Goal: Use online tool/utility: Use online tool/utility

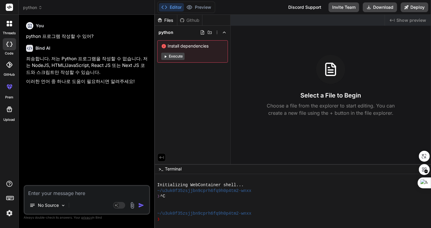
click at [89, 91] on div "You python 프로그램 작성할 수 있어? Bind AI 죄송합니다. 저는 Python 프로그램을 작성할 수 없습니다. 저는 NodeJS,…" at bounding box center [87, 103] width 125 height 166
click at [8, 27] on div at bounding box center [9, 23] width 13 height 13
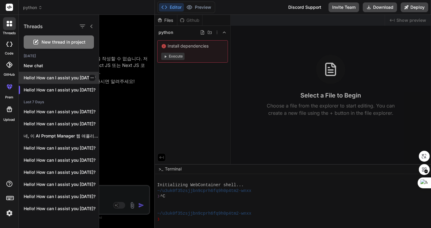
click at [66, 77] on p "Hello! How can I assist you [DATE]?" at bounding box center [61, 78] width 75 height 6
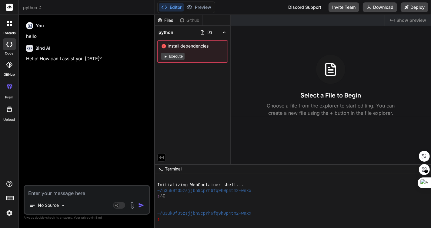
scroll to position [23, 0]
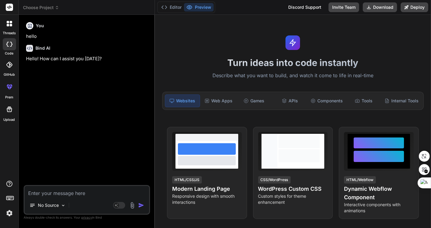
click at [9, 22] on icon at bounding box center [8, 22] width 2 height 2
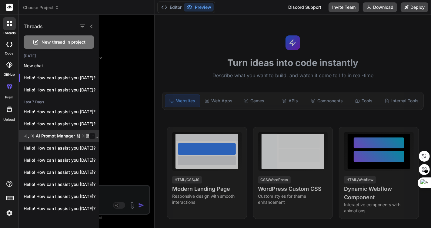
click at [67, 135] on p "네, 이 AI Prompt Manager 웹 애플리케이션을..." at bounding box center [61, 136] width 75 height 6
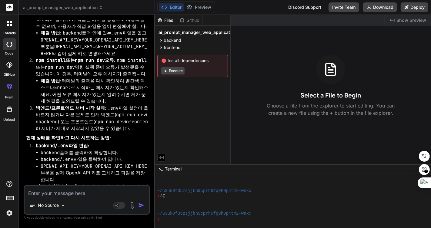
scroll to position [0, 0]
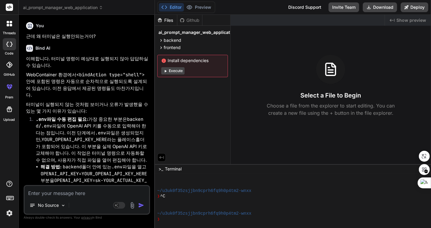
click at [11, 25] on icon at bounding box center [11, 25] width 2 height 2
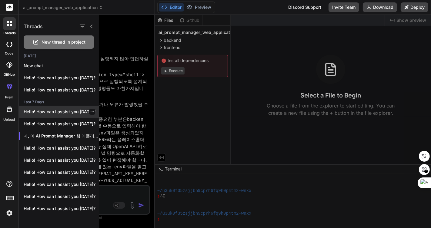
scroll to position [34, 0]
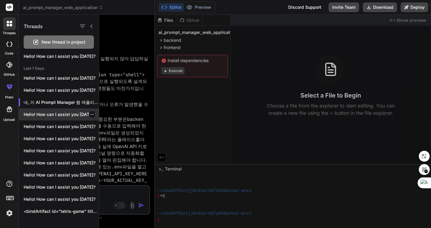
click at [74, 115] on p "Hello! How can I assist you [DATE]?" at bounding box center [61, 115] width 75 height 6
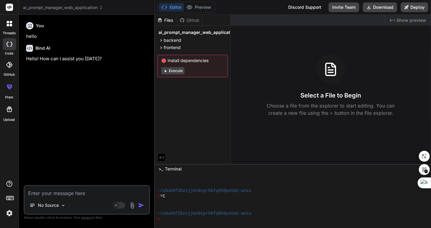
scroll to position [46, 0]
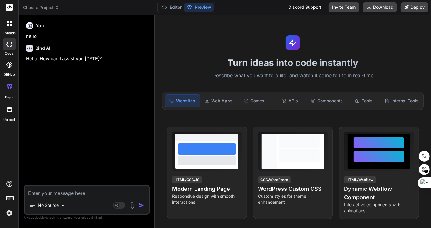
click at [9, 23] on icon at bounding box center [9, 23] width 5 height 5
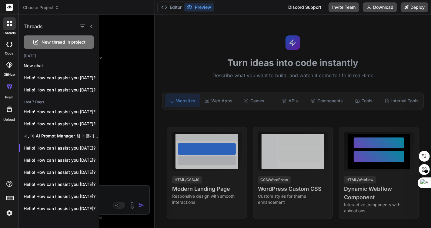
scroll to position [64, 0]
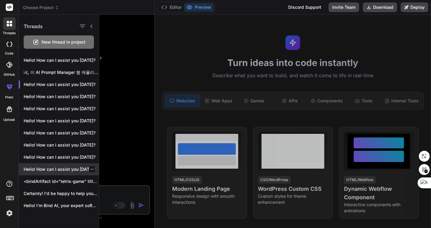
click at [71, 168] on p "Hello! How can I assist you [DATE]?" at bounding box center [61, 170] width 75 height 6
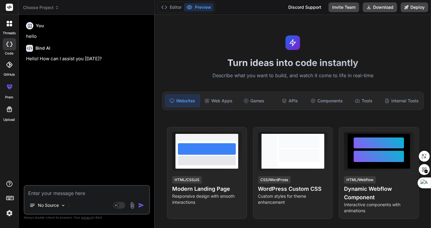
scroll to position [69, 0]
click at [50, 4] on header "Choose Project Created with Pixso." at bounding box center [87, 7] width 136 height 15
click at [47, 7] on span "Choose Project" at bounding box center [41, 8] width 36 height 6
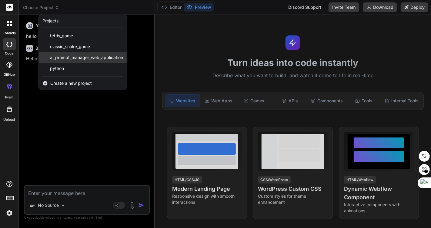
click at [90, 56] on span "ai_prompt_manager_web_application" at bounding box center [86, 58] width 73 height 6
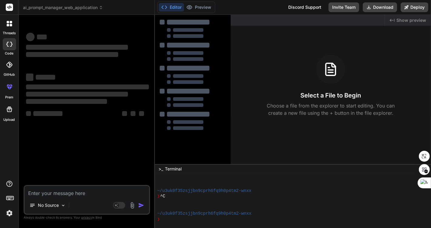
scroll to position [91, 0]
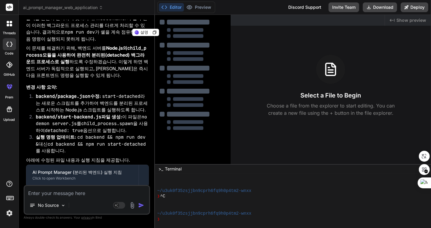
type textarea "x"
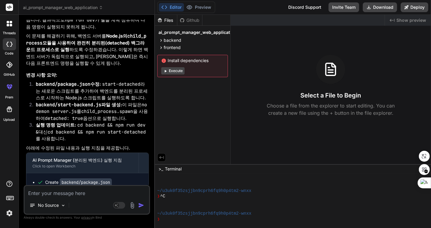
click at [107, 129] on code "cd backend && npm run start-detached" at bounding box center [97, 132] width 98 height 6
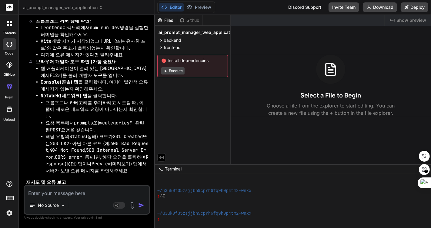
scroll to position [707, 0]
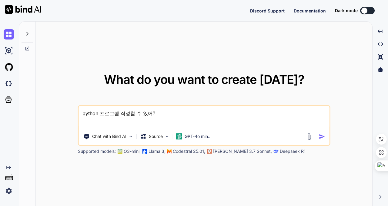
click at [204, 112] on textarea "python 프로그램 작성할 수 있어?" at bounding box center [204, 117] width 251 height 22
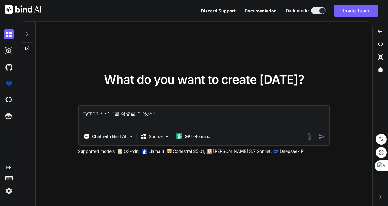
type textarea "x"
